Goal: Share content: Share content

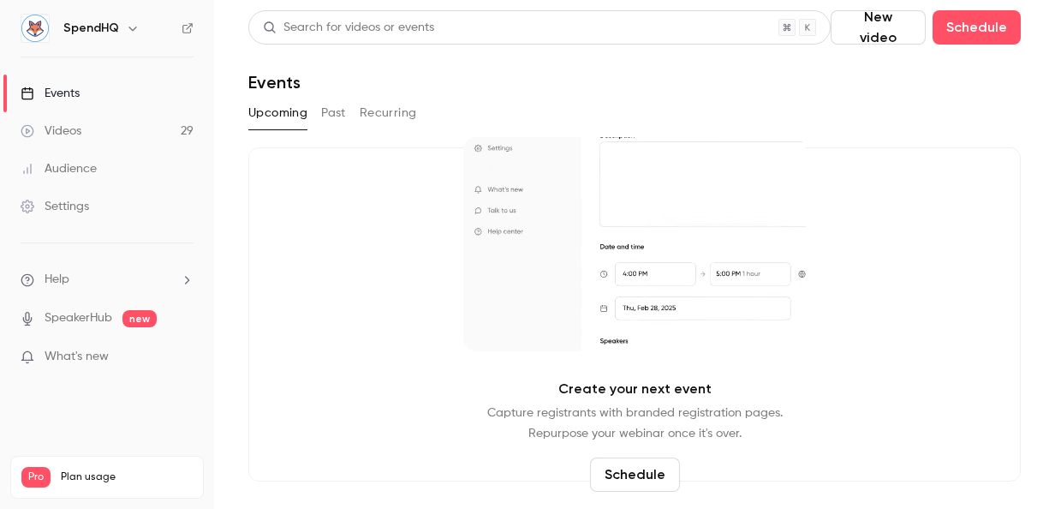
click at [62, 94] on div "Events" at bounding box center [50, 93] width 59 height 17
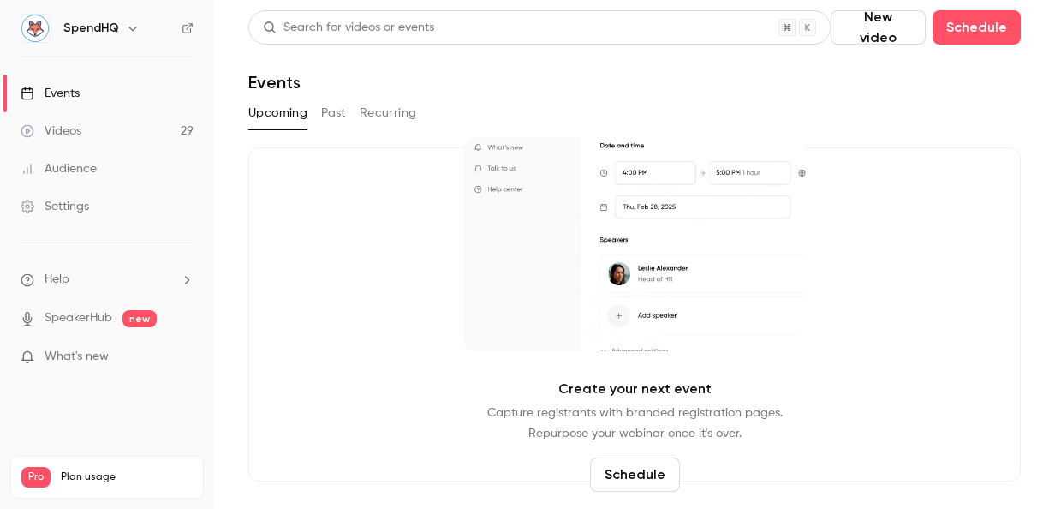
click at [332, 110] on button "Past" at bounding box center [333, 112] width 25 height 27
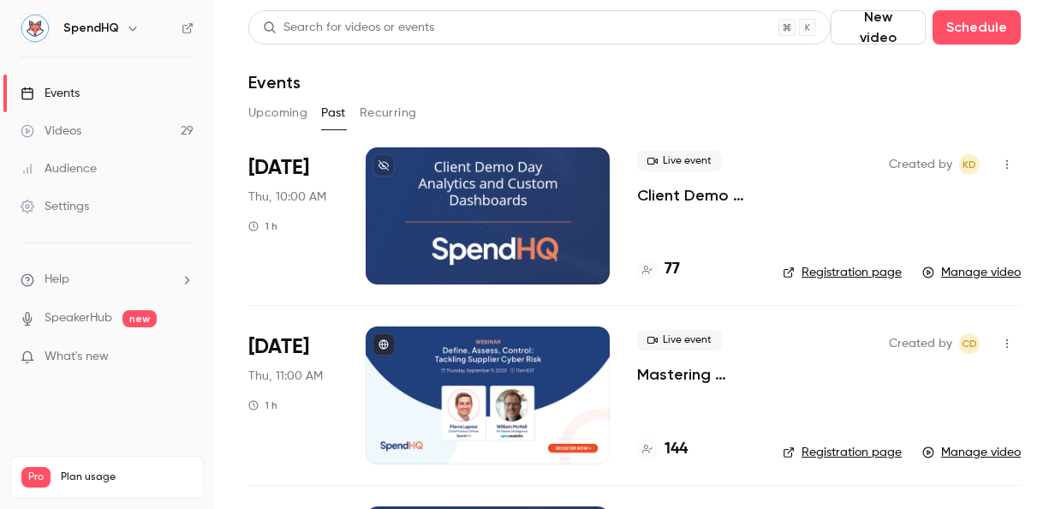
click at [505, 167] on div at bounding box center [488, 215] width 244 height 137
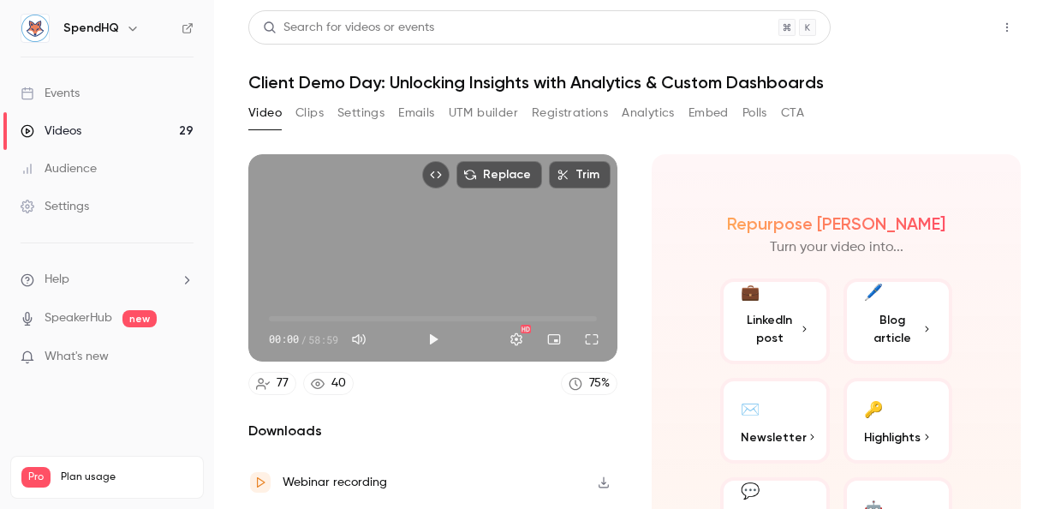
click at [928, 25] on button "Share" at bounding box center [946, 27] width 68 height 34
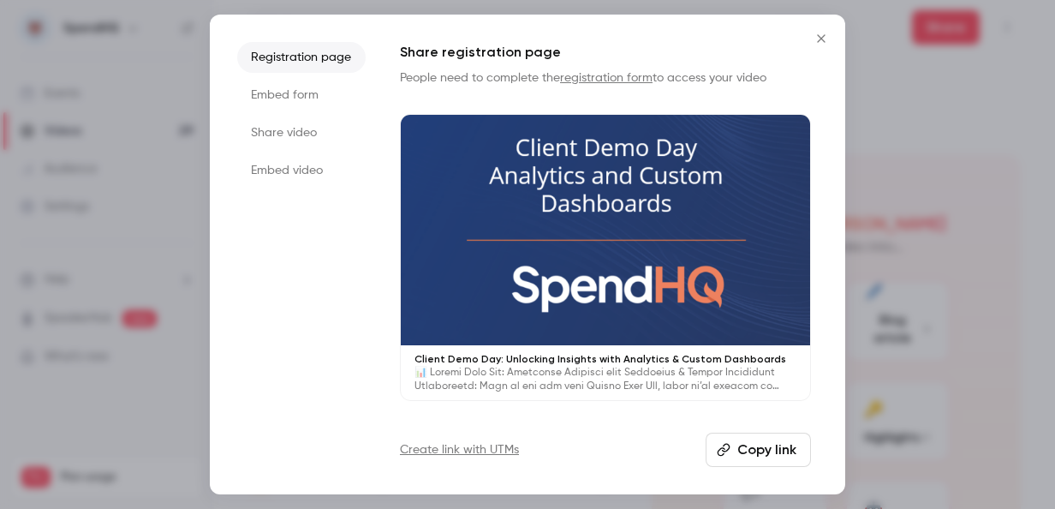
click at [304, 127] on li "Share video" at bounding box center [301, 132] width 128 height 31
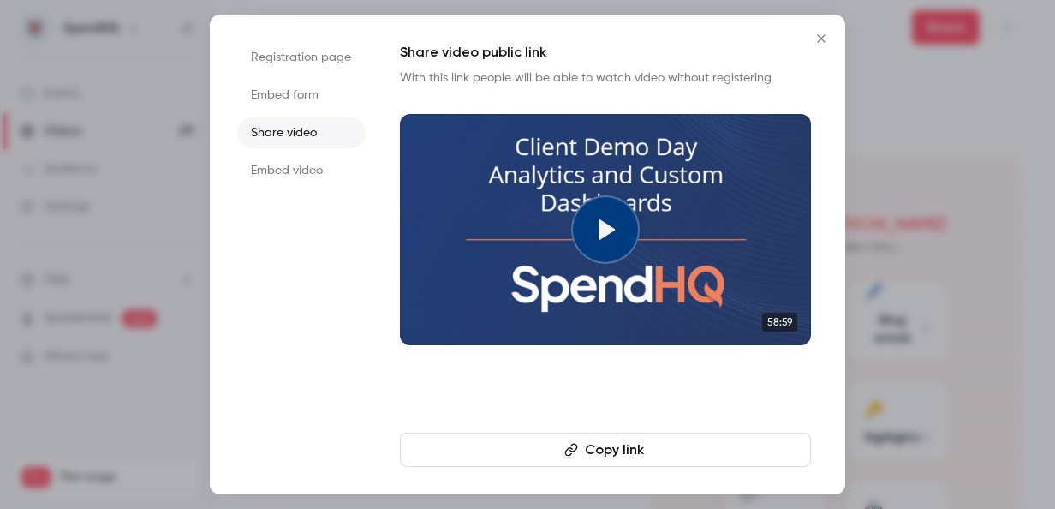
click at [591, 439] on button "Copy link" at bounding box center [605, 449] width 411 height 34
